Goal: Task Accomplishment & Management: Use online tool/utility

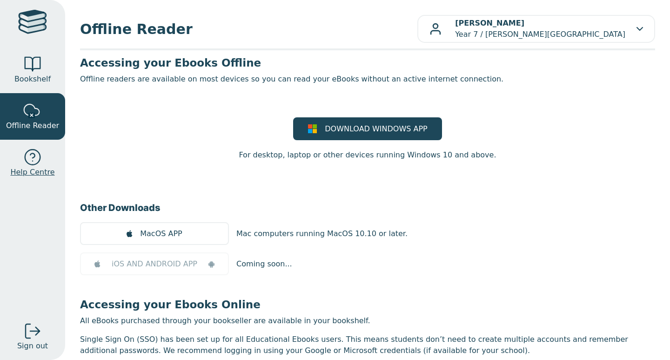
click at [26, 162] on div at bounding box center [32, 157] width 19 height 19
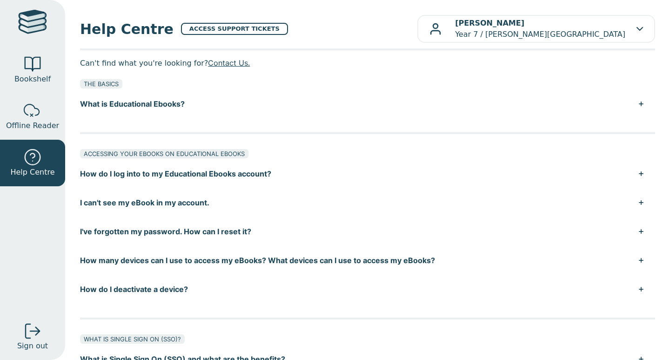
click at [35, 76] on span "Bookshelf" at bounding box center [32, 79] width 36 height 11
click at [38, 60] on div at bounding box center [32, 64] width 19 height 19
click at [27, 66] on div at bounding box center [32, 64] width 19 height 19
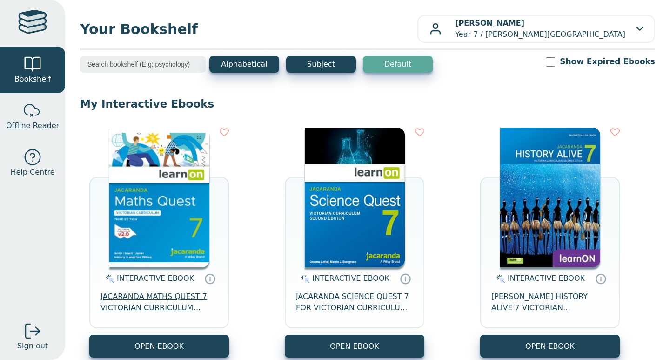
click at [164, 306] on span "JACARANDA MATHS QUEST 7 VICTORIAN CURRICULUM LEARNON EBOOK 3E" at bounding box center [159, 302] width 117 height 22
